Goal: Information Seeking & Learning: Learn about a topic

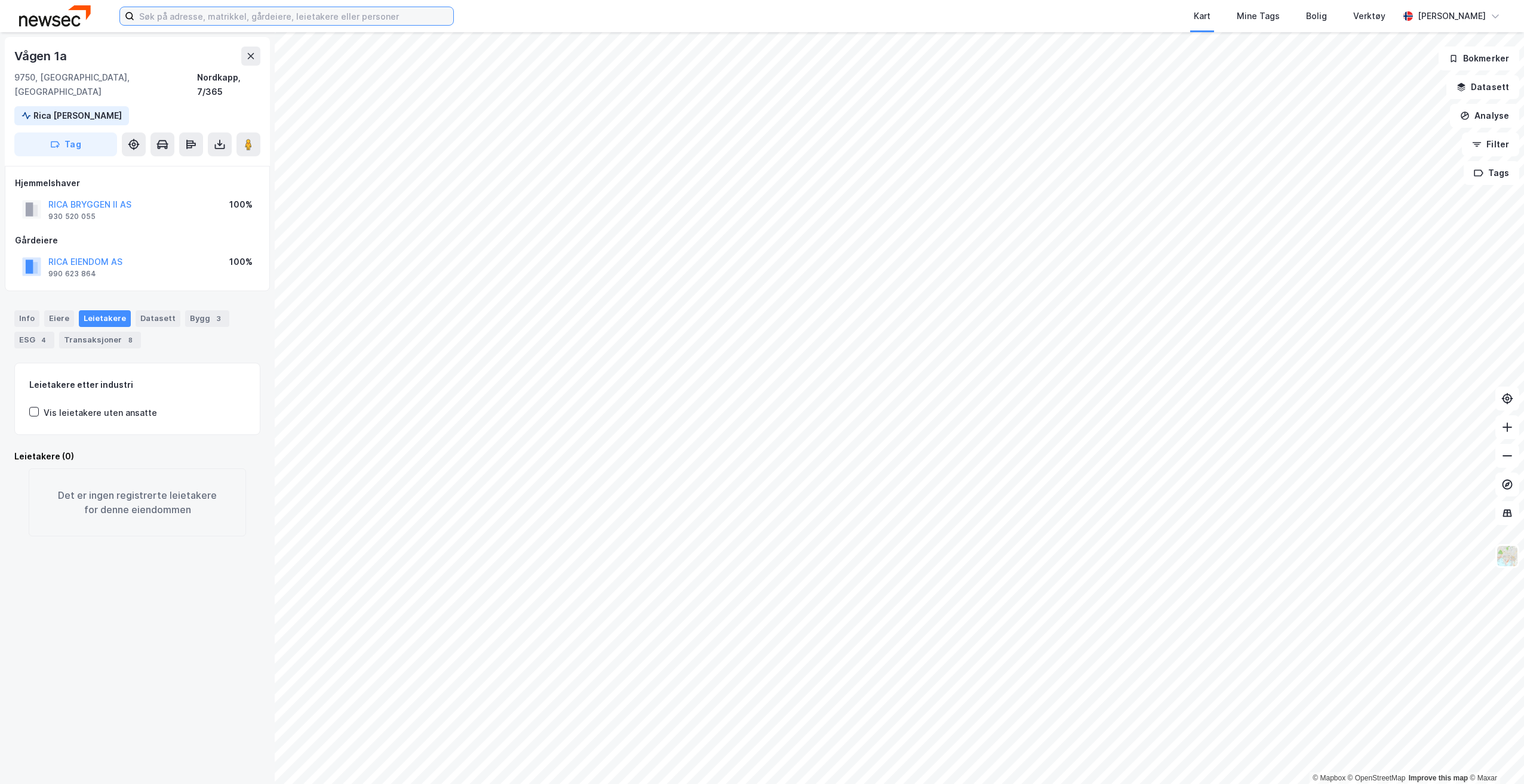
click at [371, 14] on input at bounding box center [293, 16] width 319 height 18
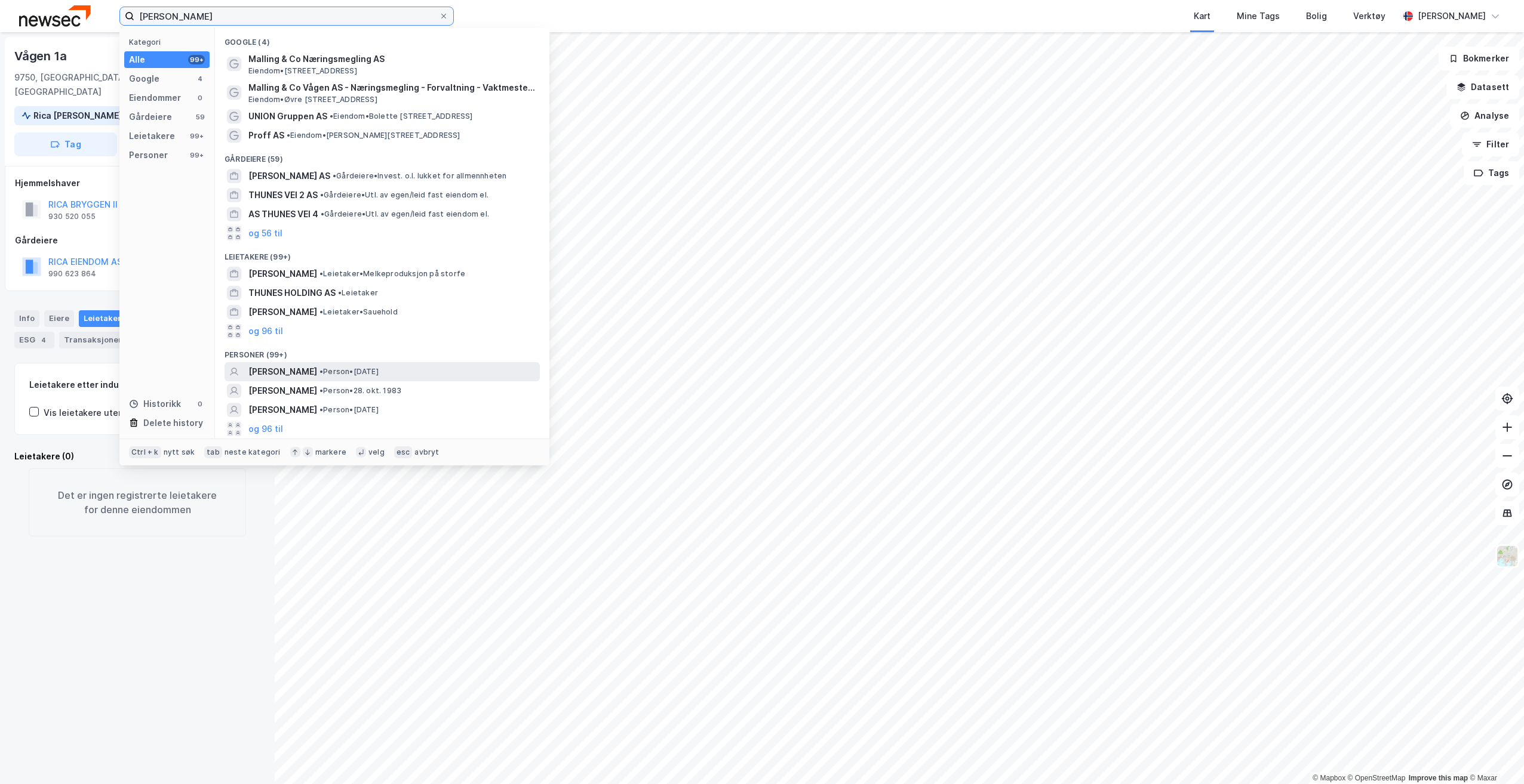
type input "[PERSON_NAME]"
click at [409, 372] on div "[PERSON_NAME] • Person • [DATE]" at bounding box center [393, 372] width 289 height 14
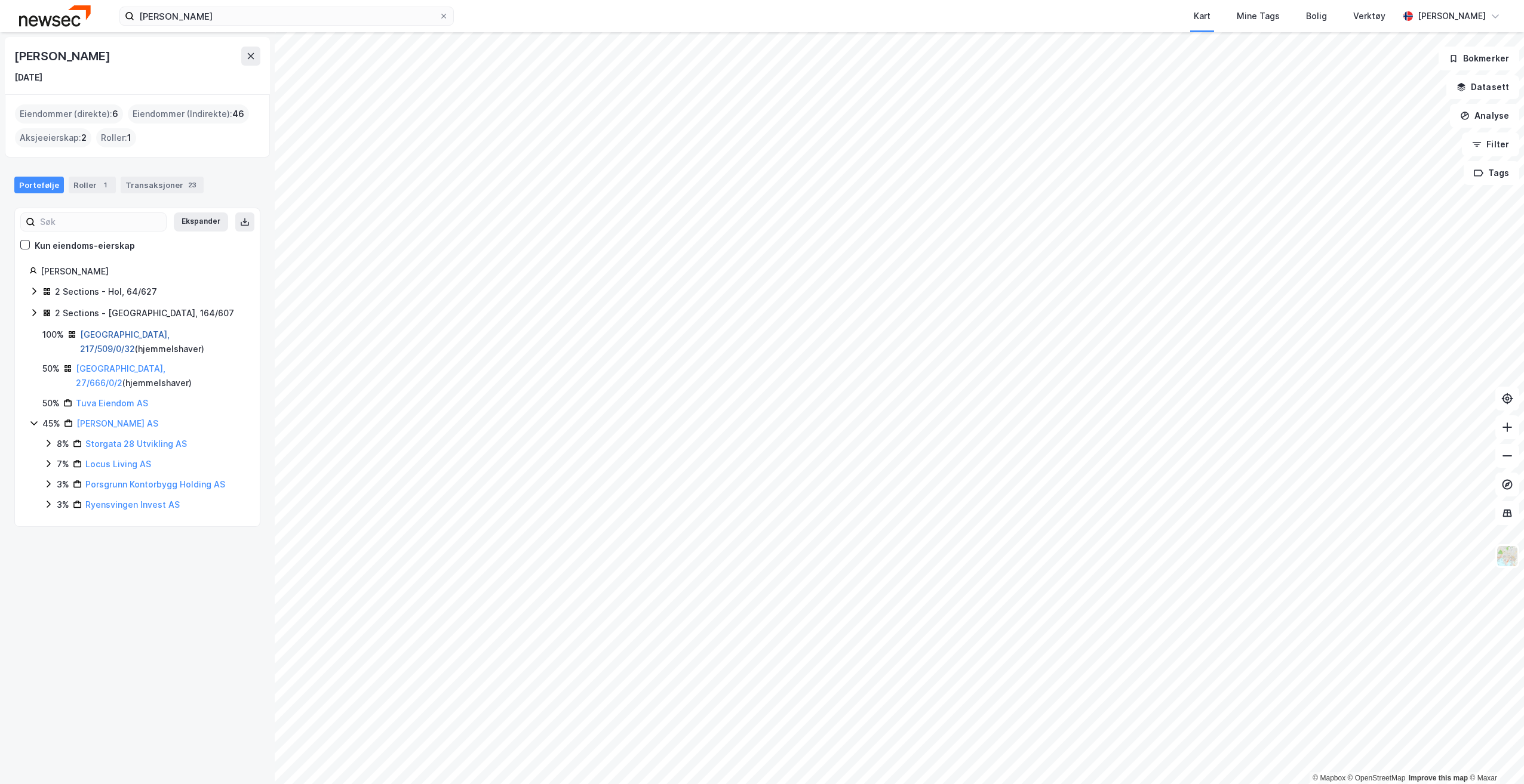
click at [129, 333] on link "[GEOGRAPHIC_DATA], 217/509/0/32" at bounding box center [125, 342] width 90 height 24
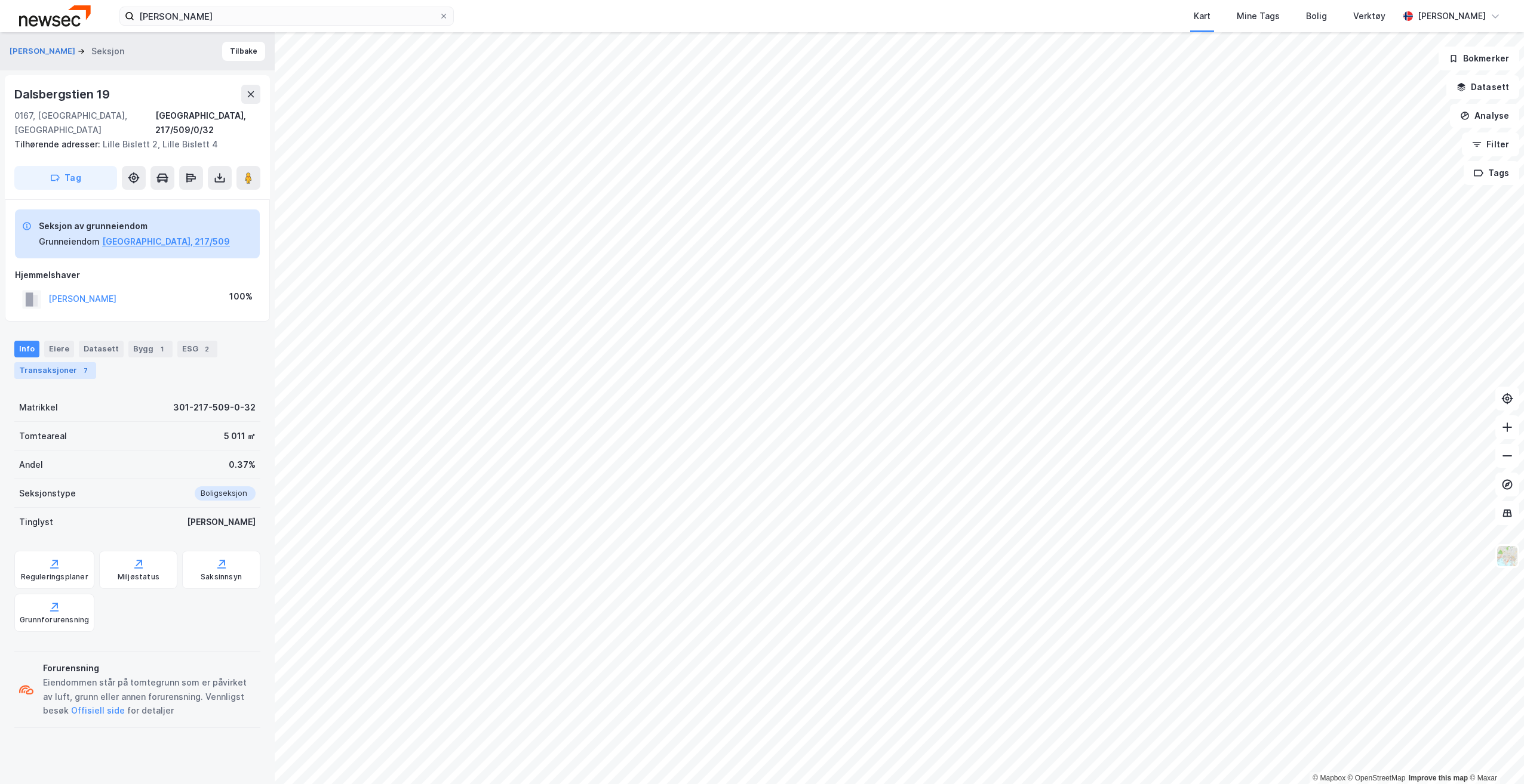
click at [61, 362] on div "Transaksjoner 7" at bounding box center [55, 370] width 82 height 17
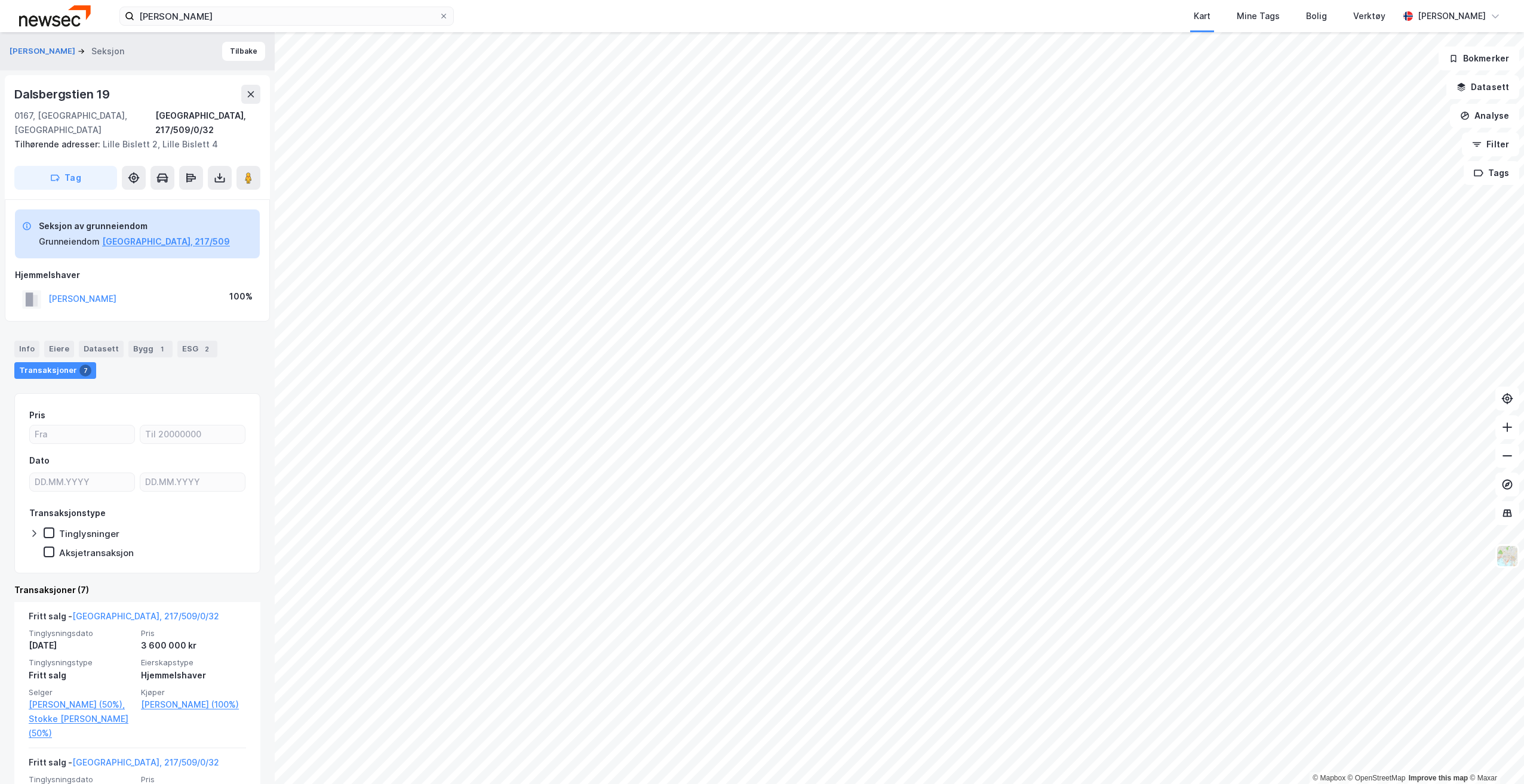
scroll to position [119, 0]
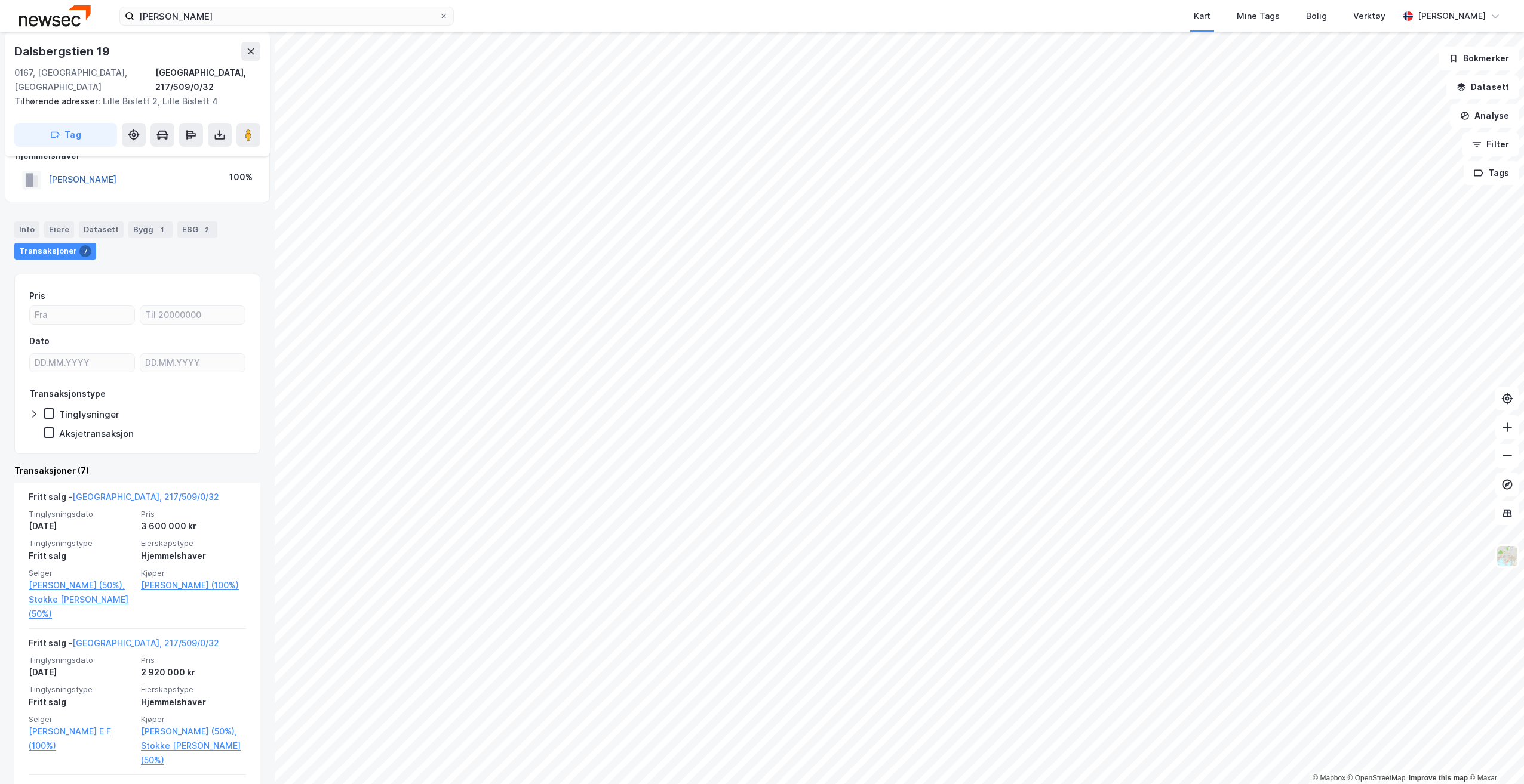
click at [0, 0] on button "[PERSON_NAME]" at bounding box center [0, 0] width 0 height 0
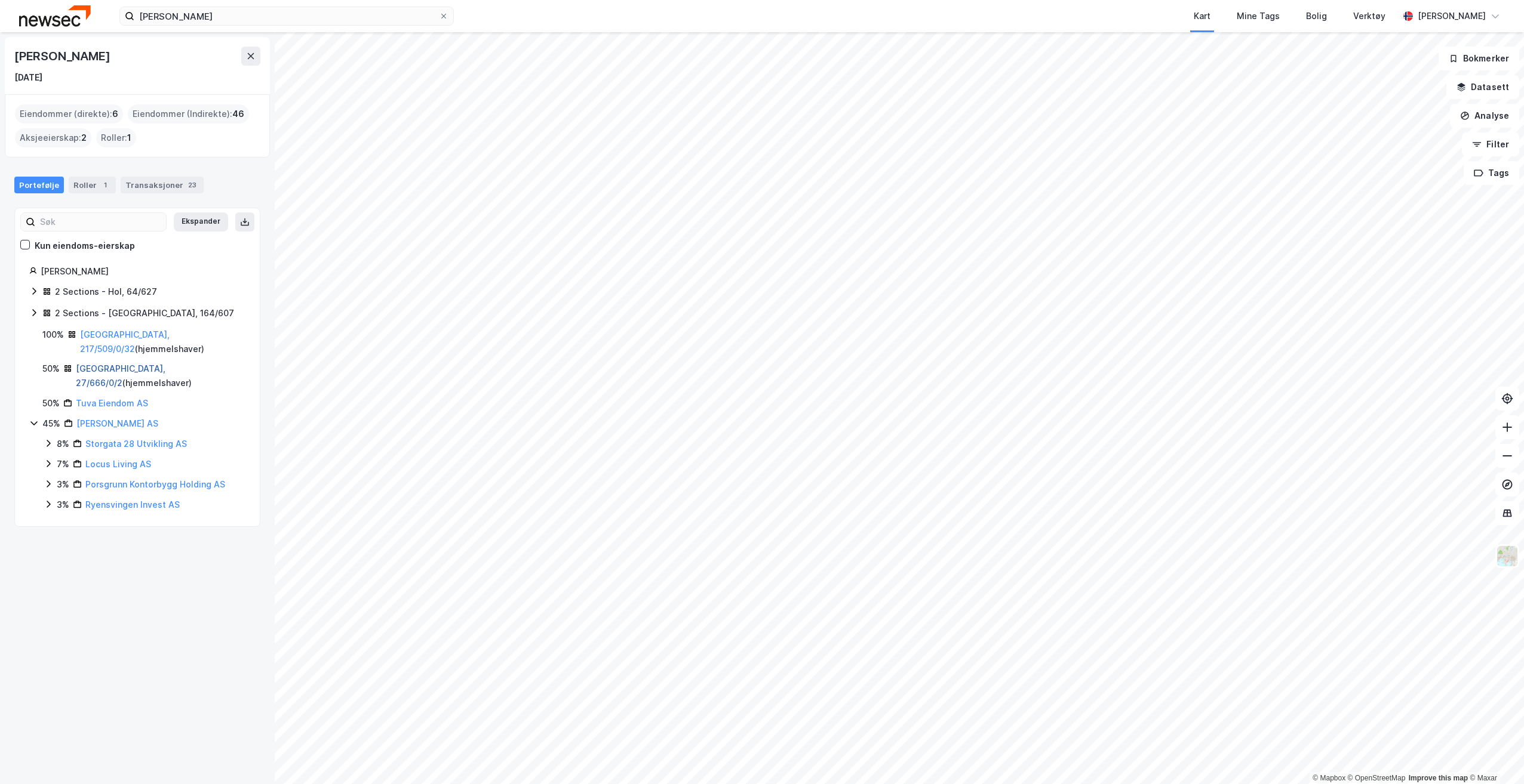
click at [104, 363] on link "[GEOGRAPHIC_DATA], 27/666/0/2" at bounding box center [121, 376] width 90 height 24
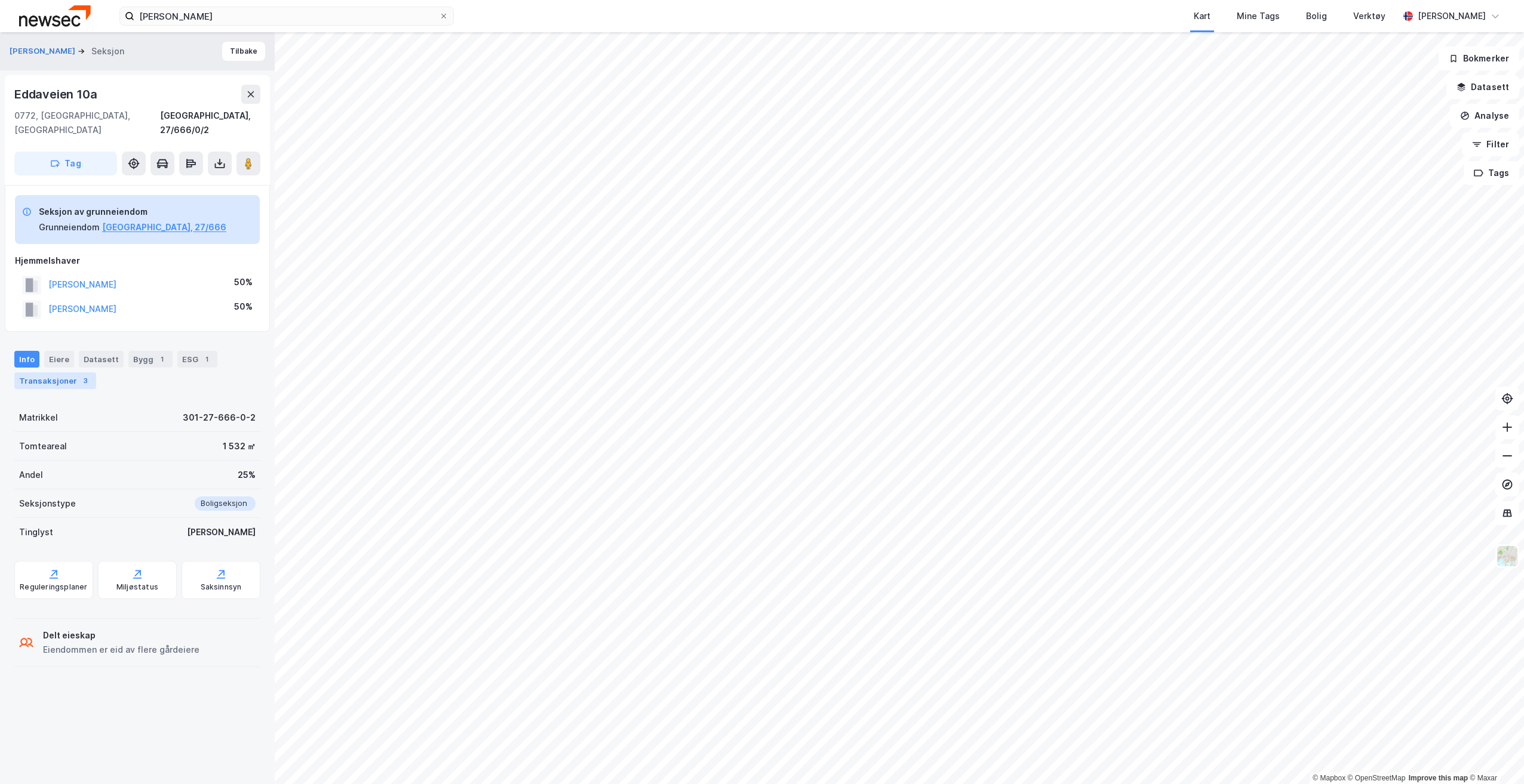
click at [62, 372] on div "Transaksjoner 3" at bounding box center [55, 380] width 82 height 17
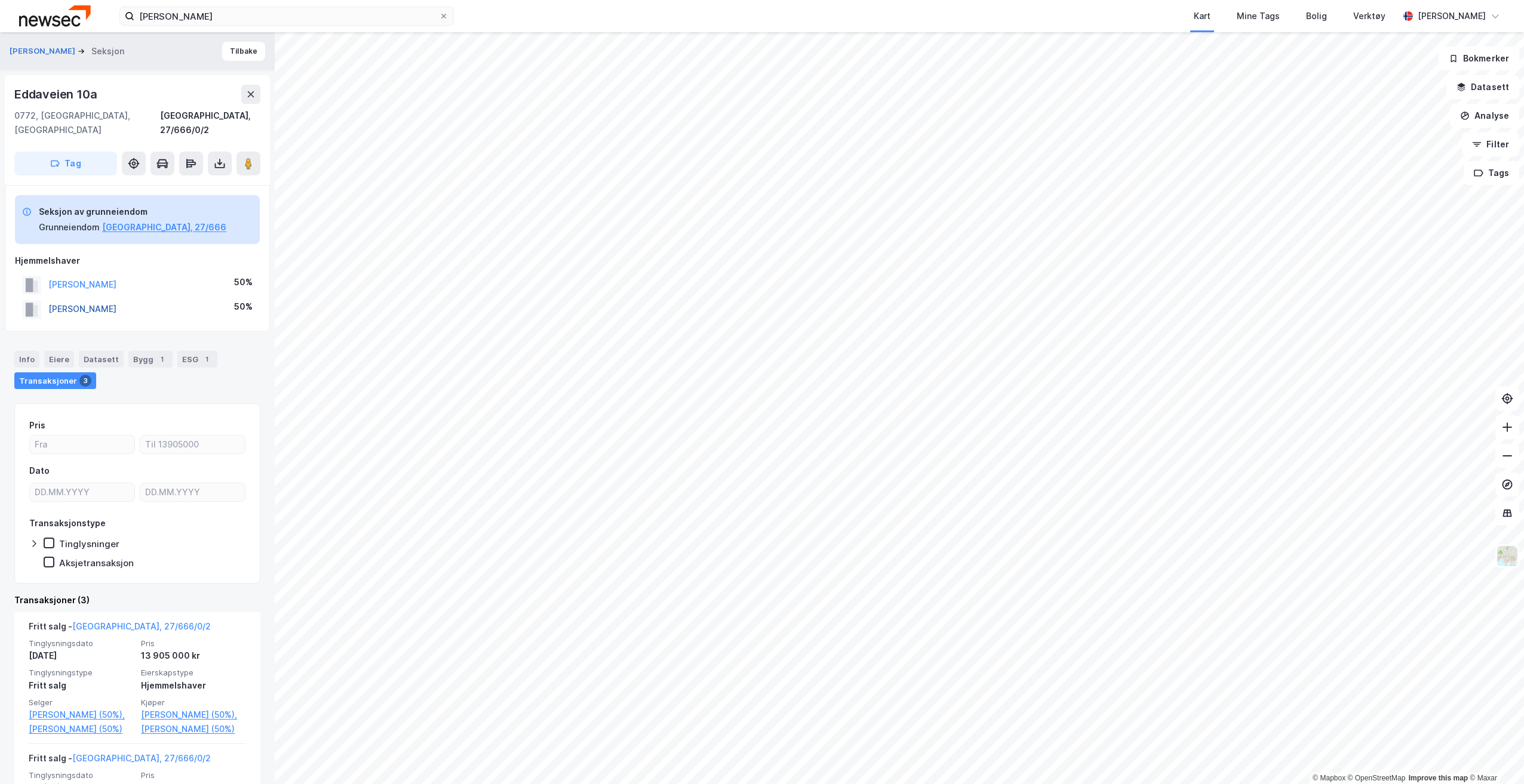
drag, startPoint x: 133, startPoint y: 295, endPoint x: 51, endPoint y: 296, distance: 82.0
click at [51, 297] on div "[PERSON_NAME] 50%" at bounding box center [138, 310] width 245 height 24
copy button "[PERSON_NAME]"
click at [249, 158] on image at bounding box center [249, 164] width 7 height 12
